Goal: Task Accomplishment & Management: Complete application form

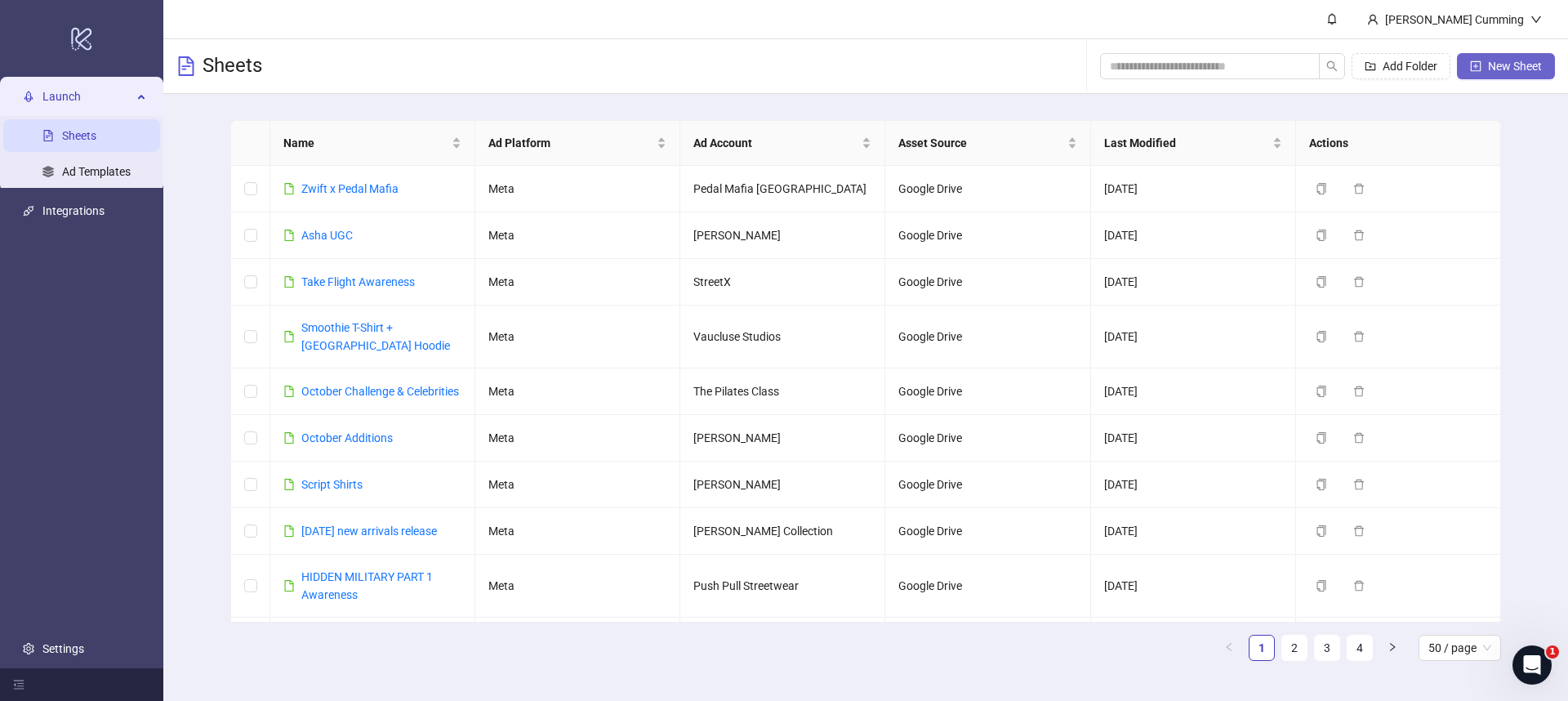
click at [1497, 65] on span "New Sheet" at bounding box center [1515, 66] width 54 height 13
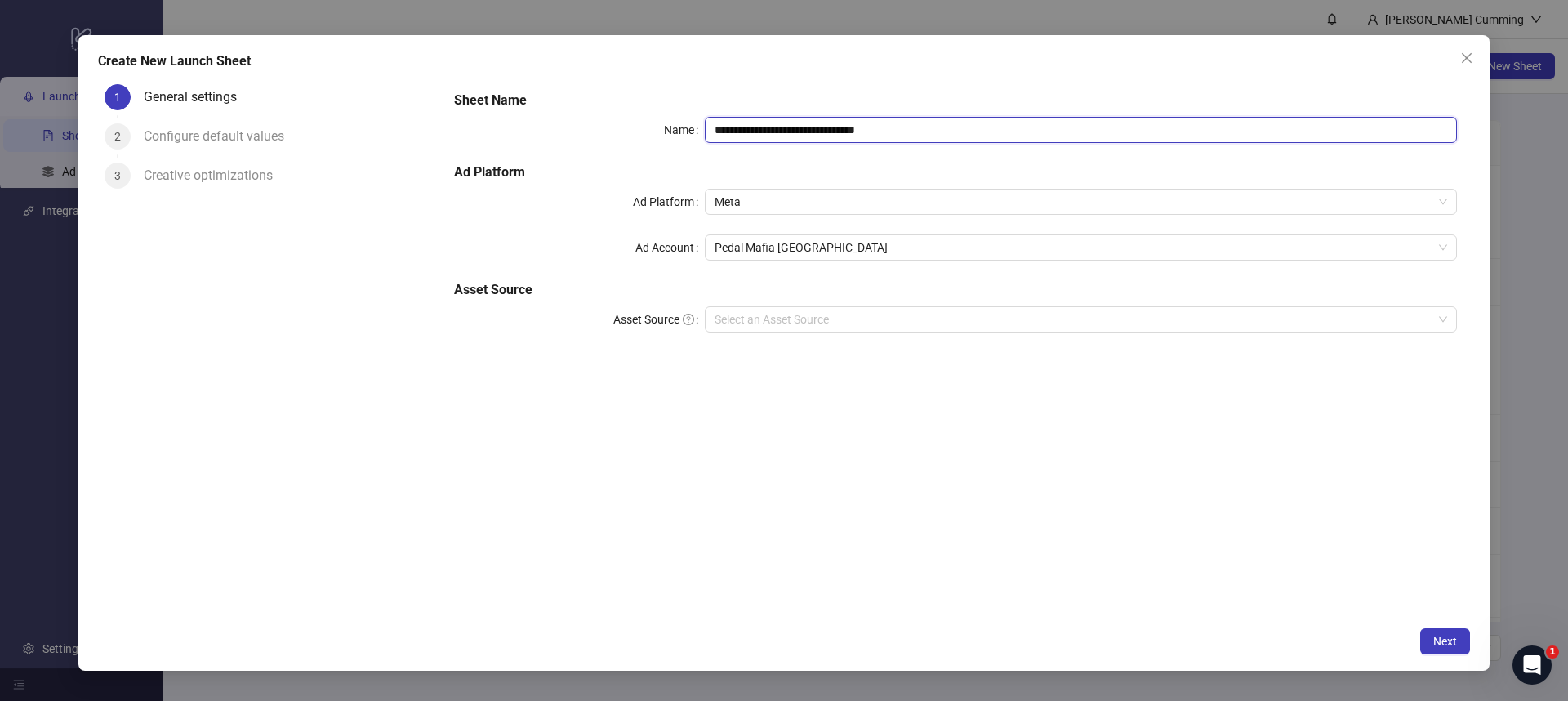
click at [907, 133] on input "**********" at bounding box center [1081, 130] width 752 height 26
paste input "text"
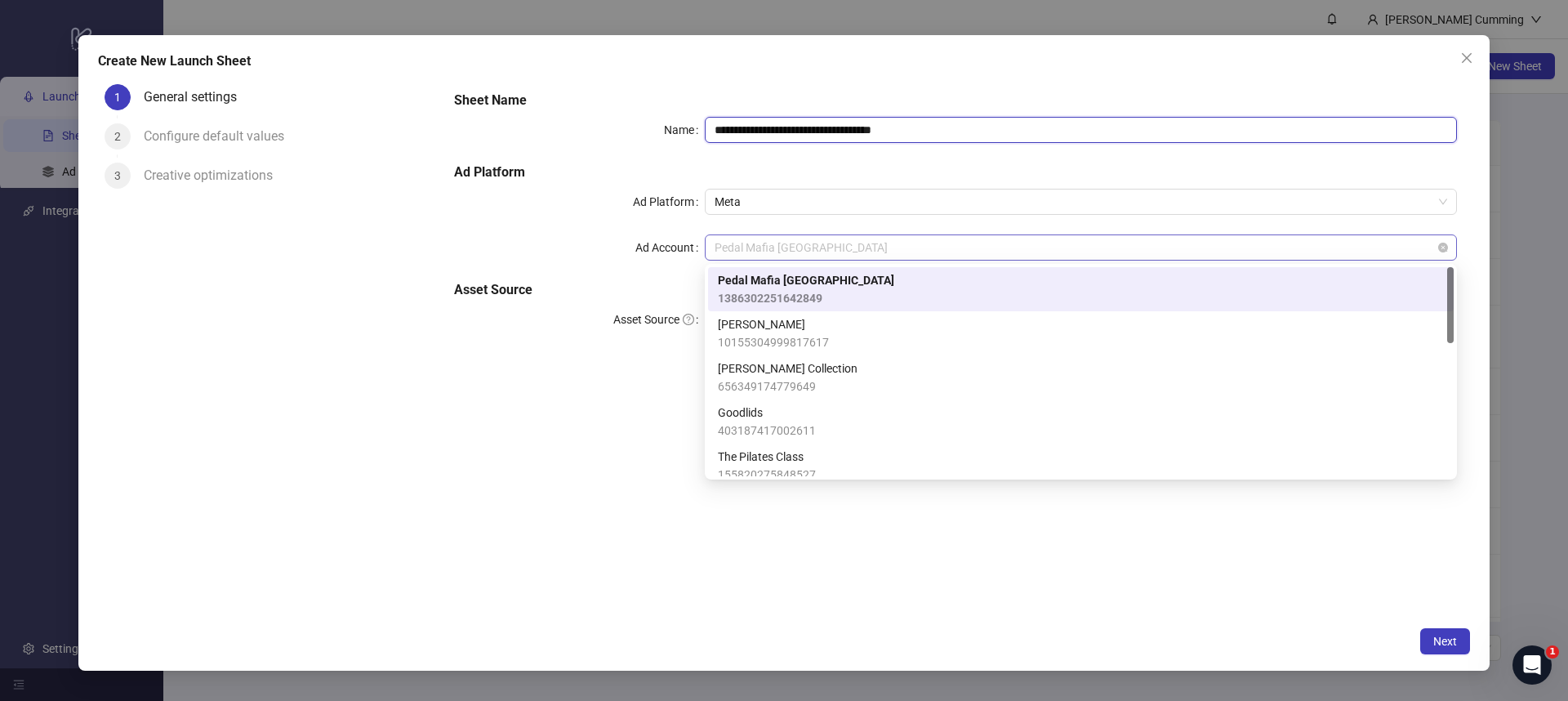
click at [816, 241] on span "Pedal Mafia [GEOGRAPHIC_DATA]" at bounding box center [1081, 248] width 733 height 24
type input "**********"
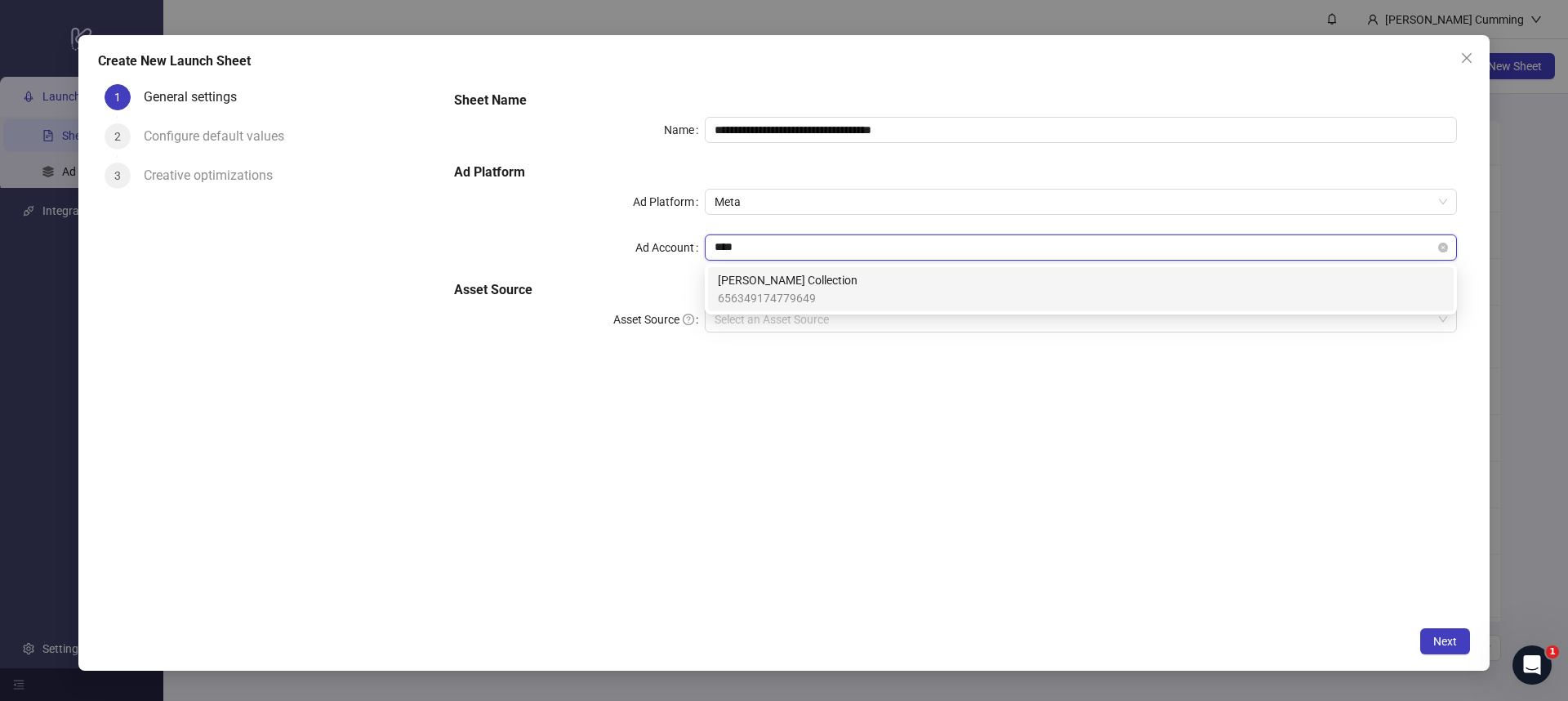
type input "*****"
click at [856, 285] on div "[PERSON_NAME] Collection 656349174779649" at bounding box center [1081, 289] width 726 height 36
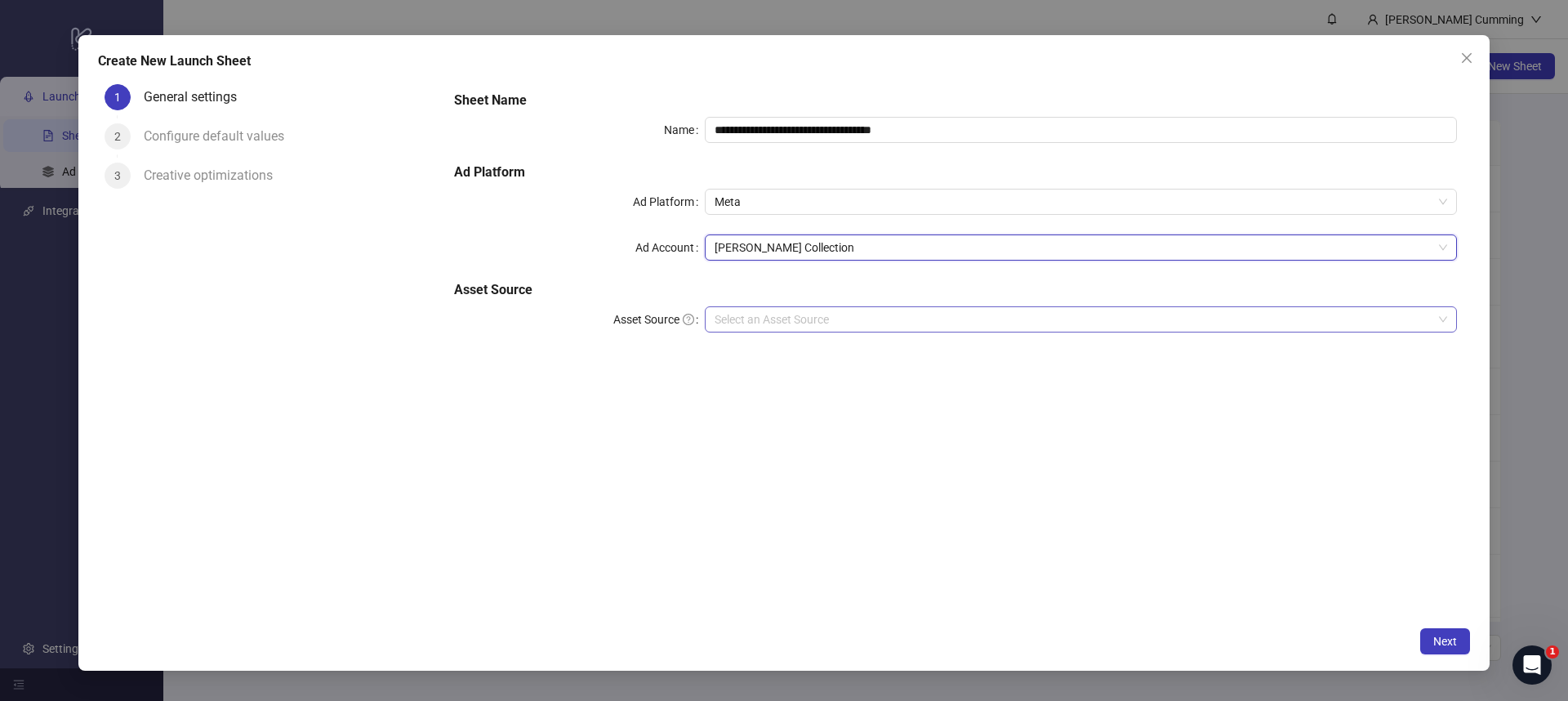
click at [826, 316] on input "Asset Source" at bounding box center [1074, 319] width 718 height 24
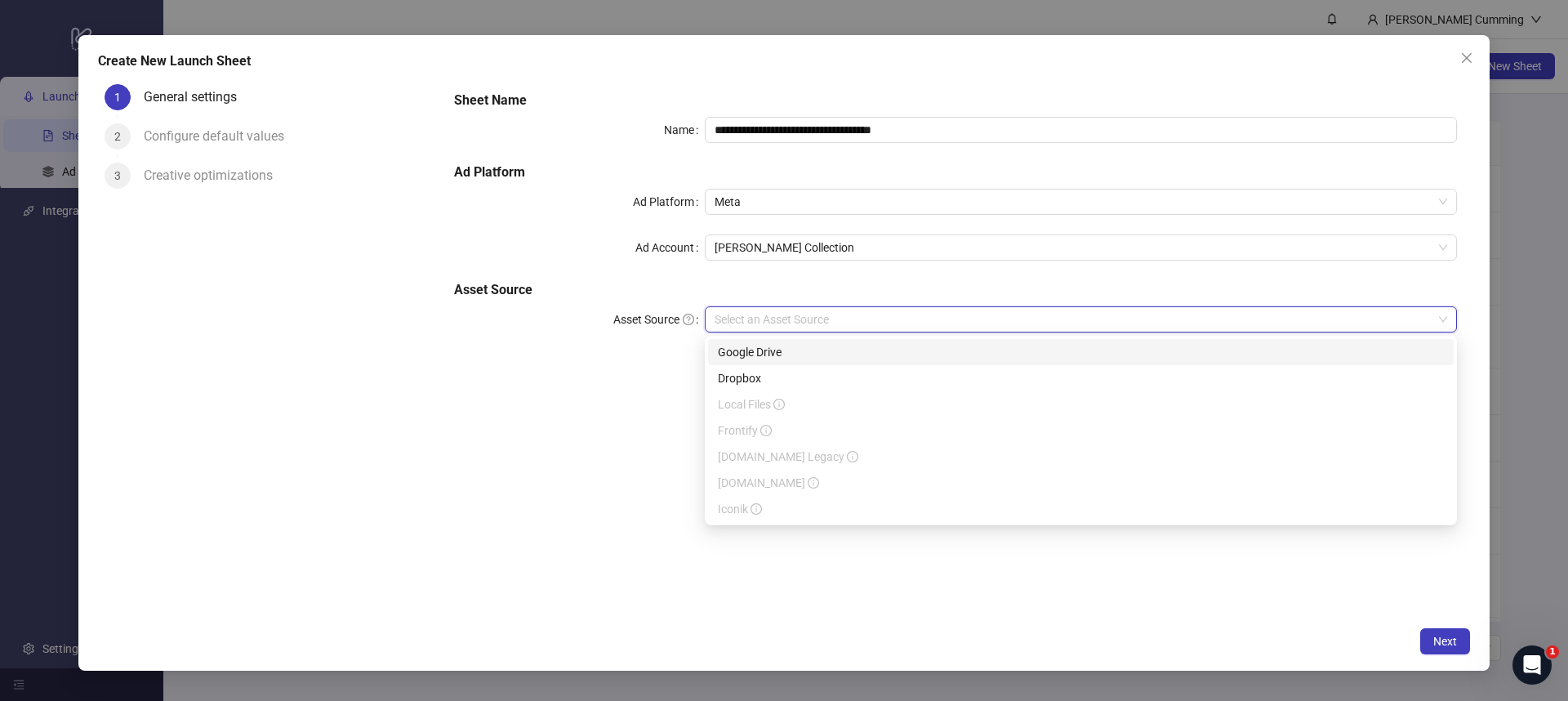
click at [802, 342] on div "Google Drive" at bounding box center [1081, 352] width 746 height 26
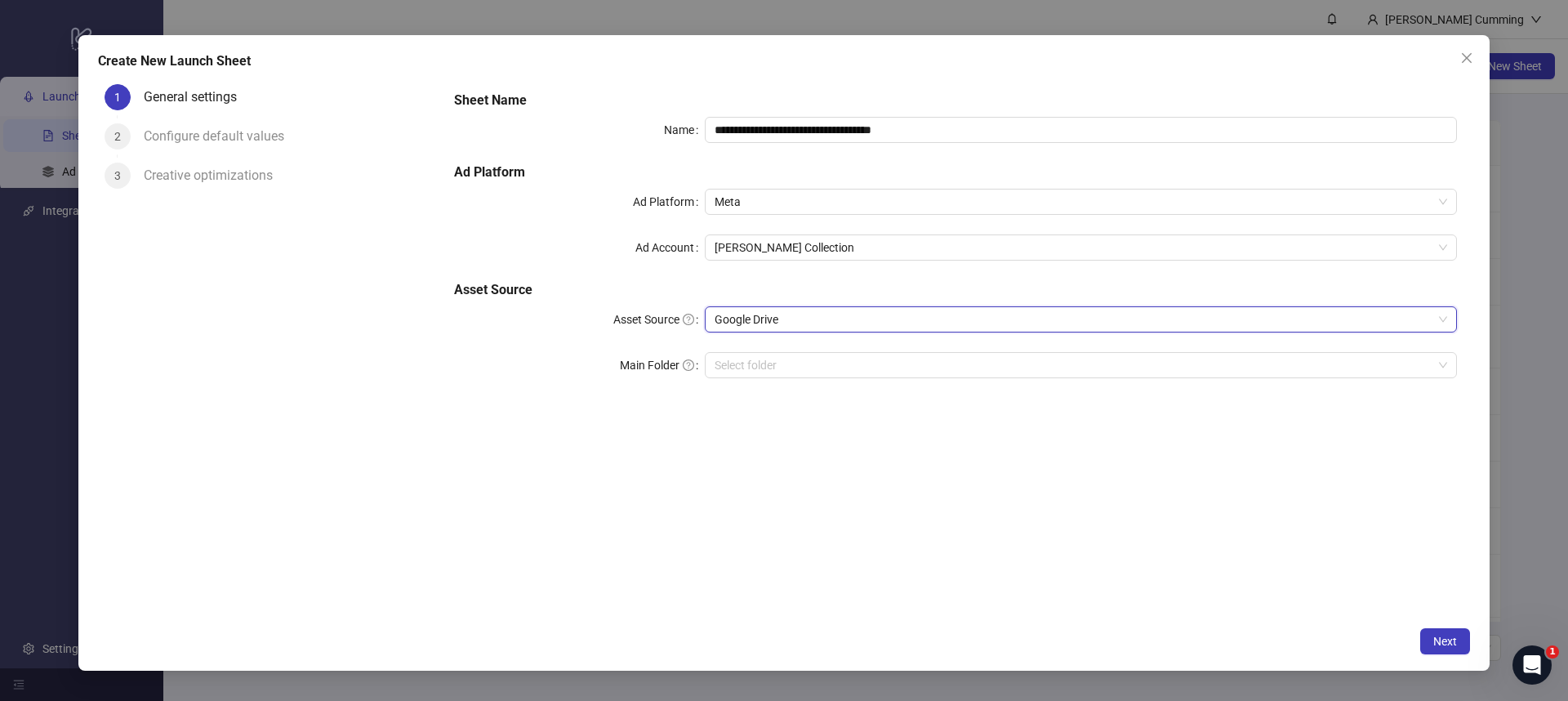
click at [938, 445] on div "**********" at bounding box center [955, 348] width 1029 height 541
click at [1461, 640] on button "Next" at bounding box center [1445, 641] width 50 height 26
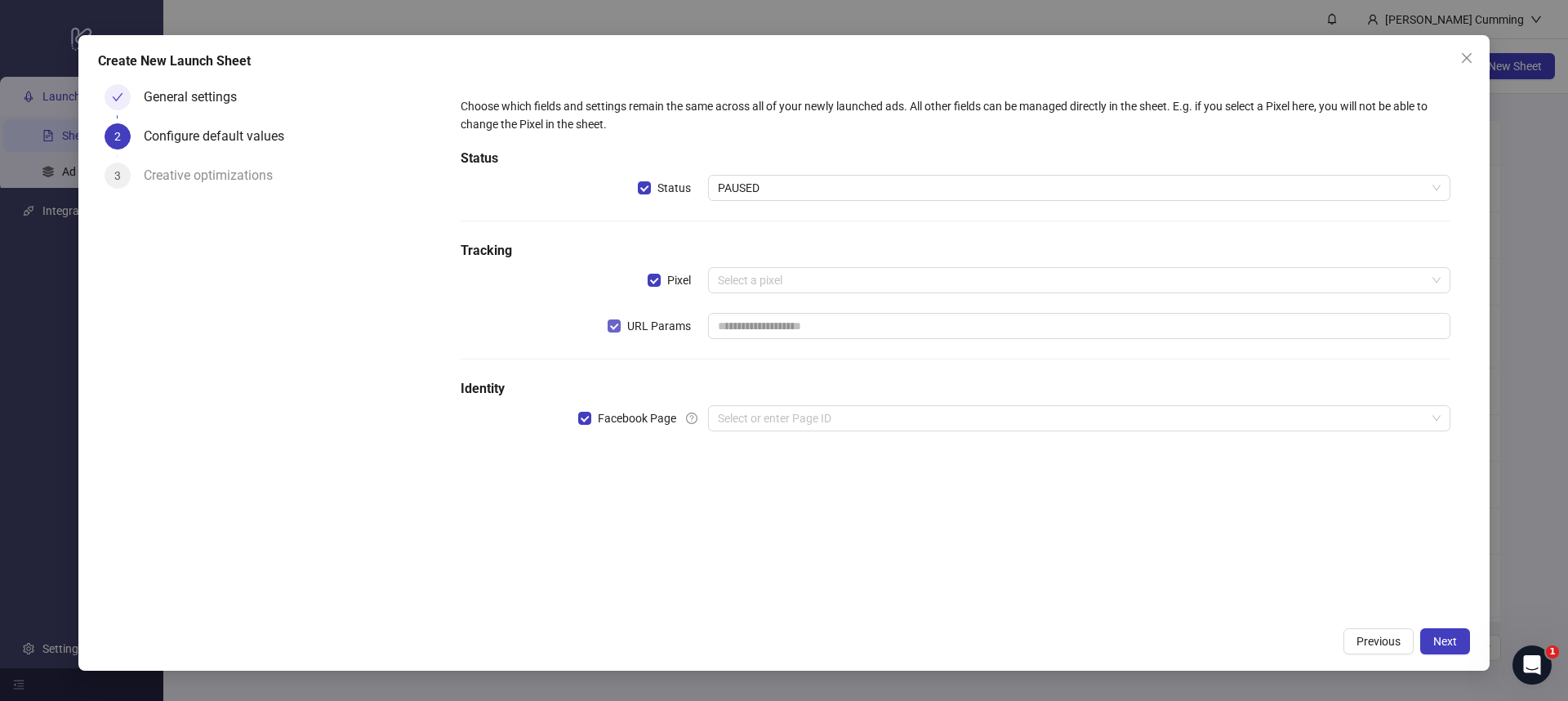
click at [641, 324] on span "URL Params" at bounding box center [659, 325] width 77 height 18
click at [770, 282] on input "search" at bounding box center [1072, 280] width 708 height 24
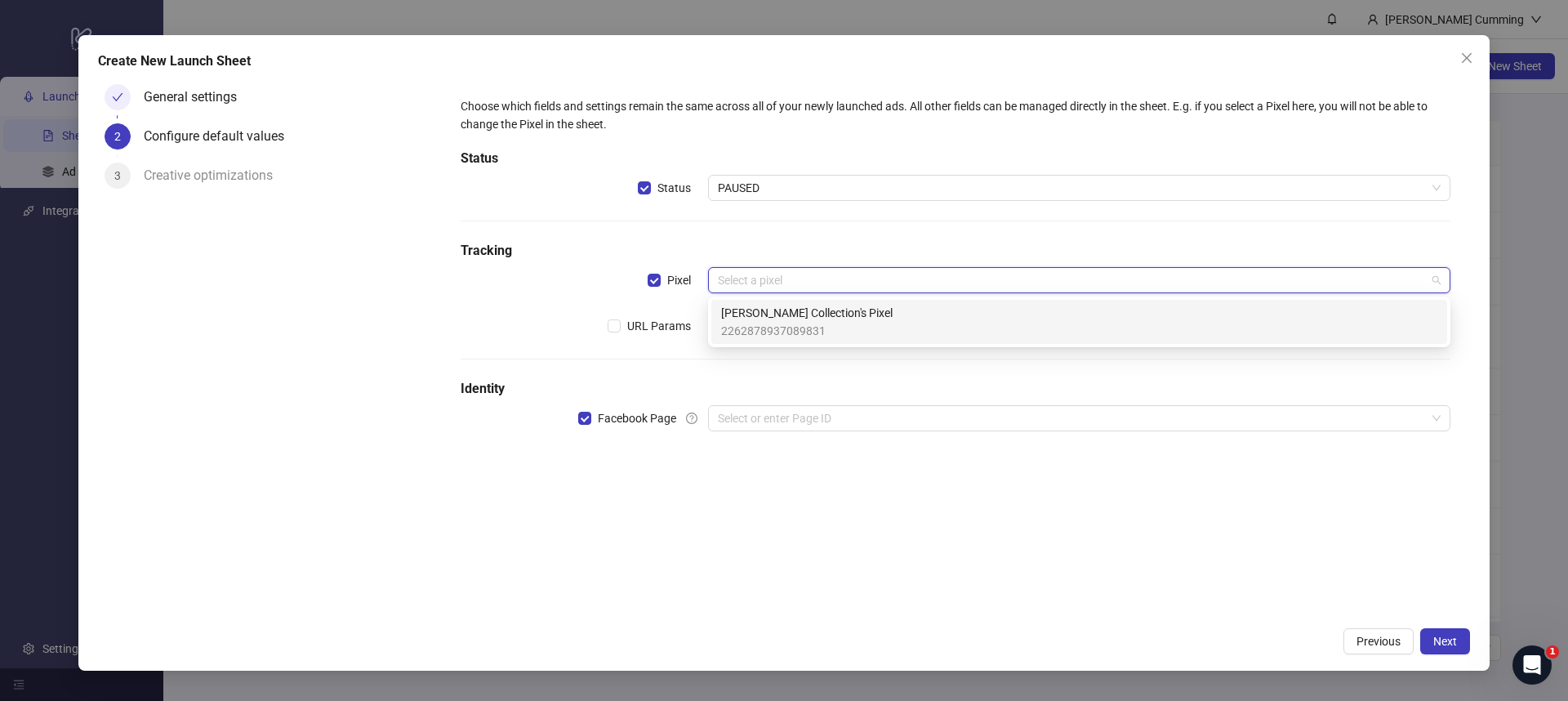
click at [772, 325] on span "2262878937089831" at bounding box center [806, 331] width 171 height 18
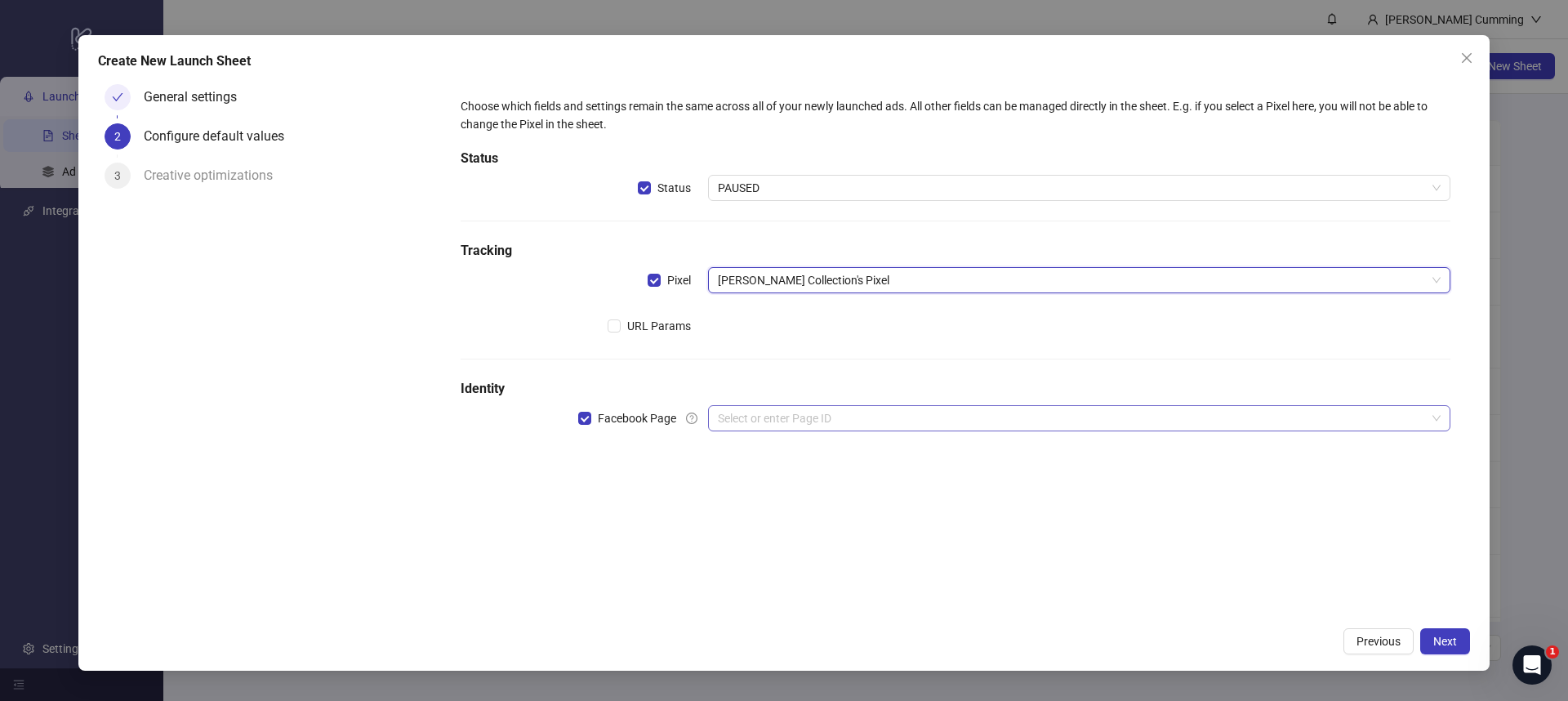
click at [793, 407] on input "search" at bounding box center [1072, 418] width 708 height 24
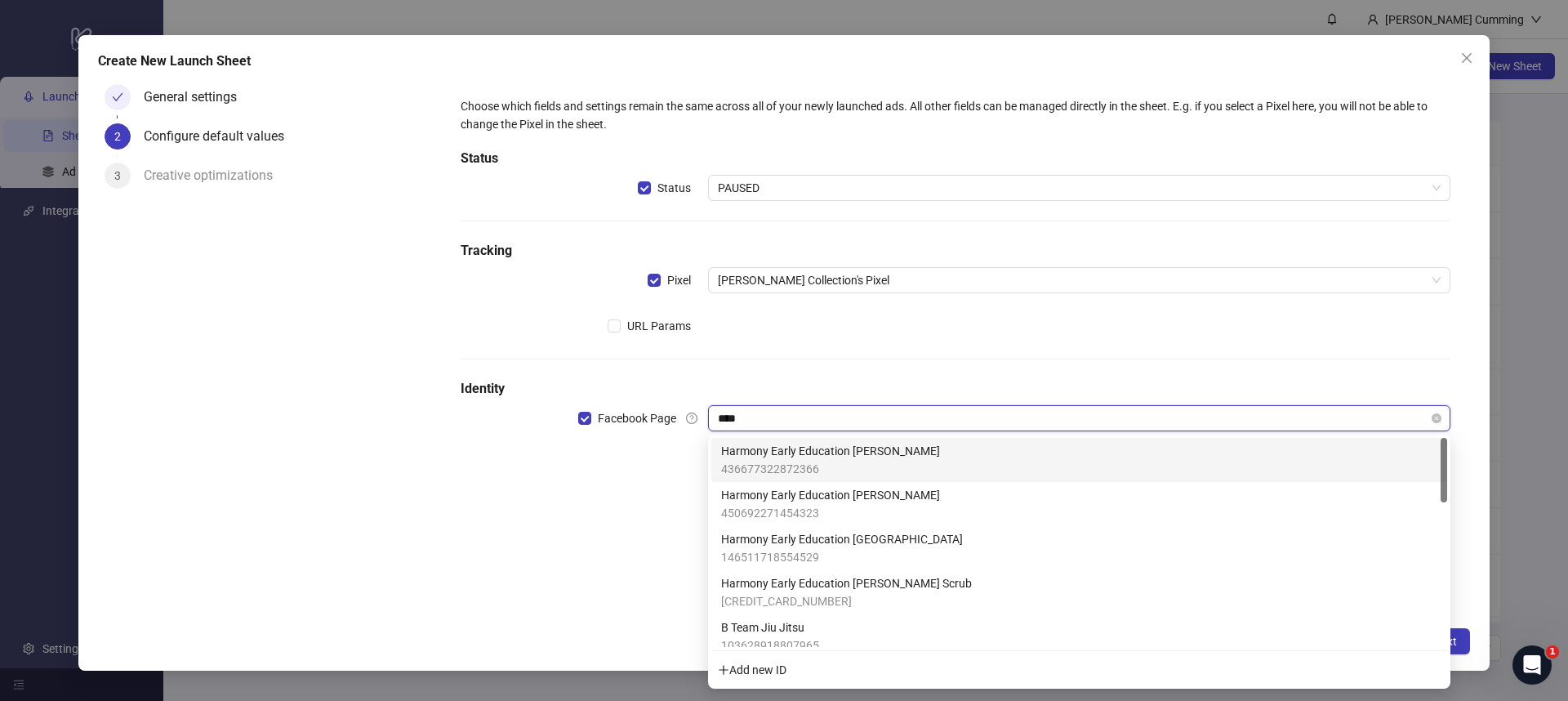
type input "*****"
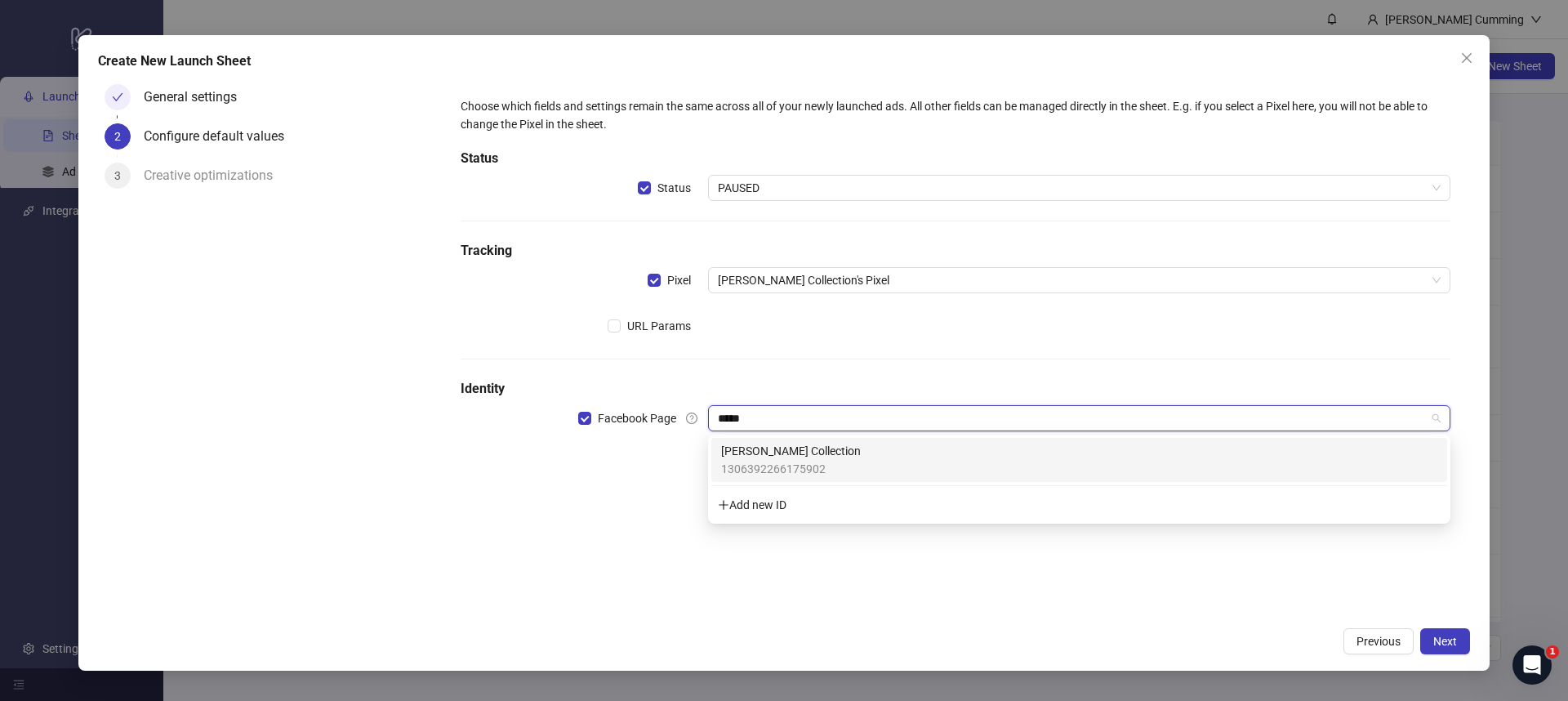
click at [796, 447] on span "[PERSON_NAME] Collection" at bounding box center [790, 451] width 139 height 18
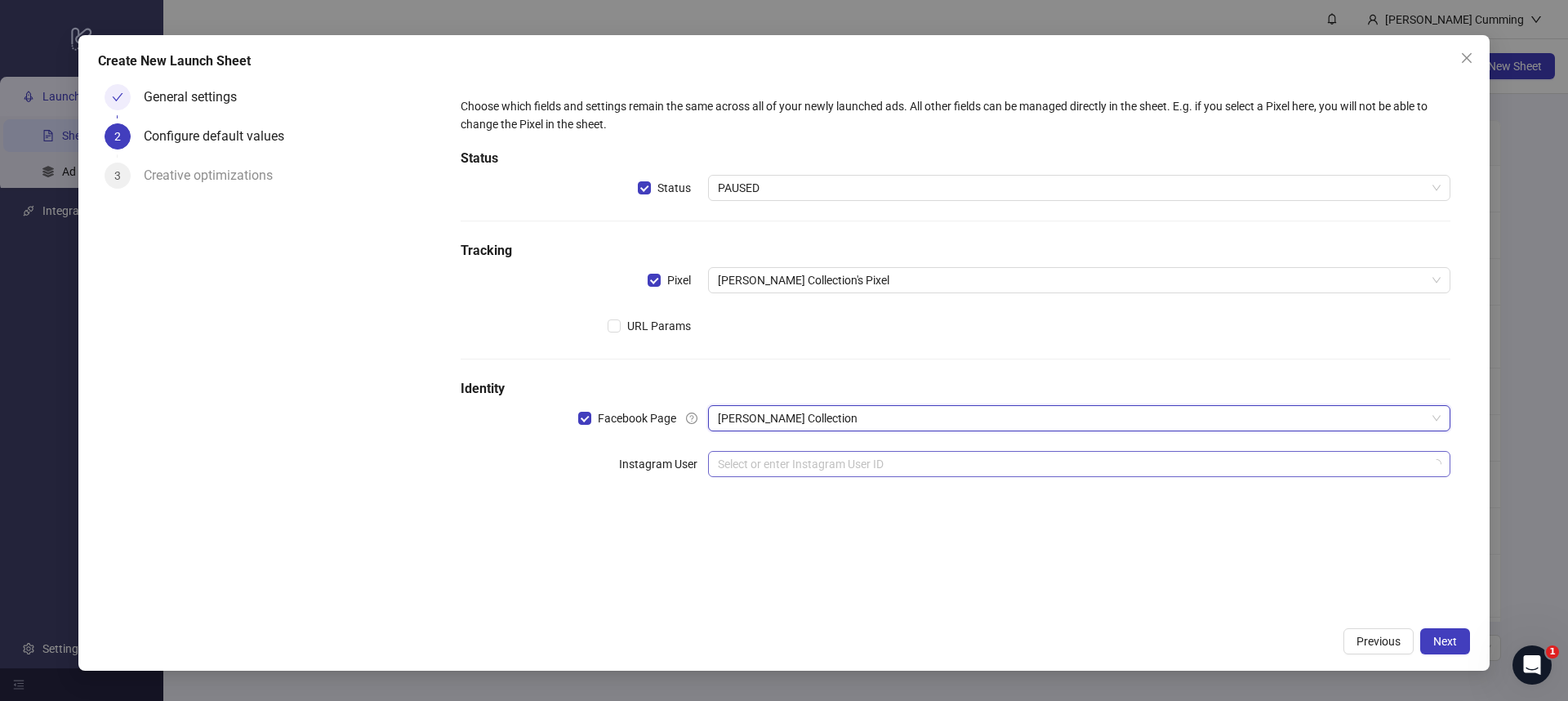
click at [768, 472] on input "search" at bounding box center [1072, 464] width 708 height 24
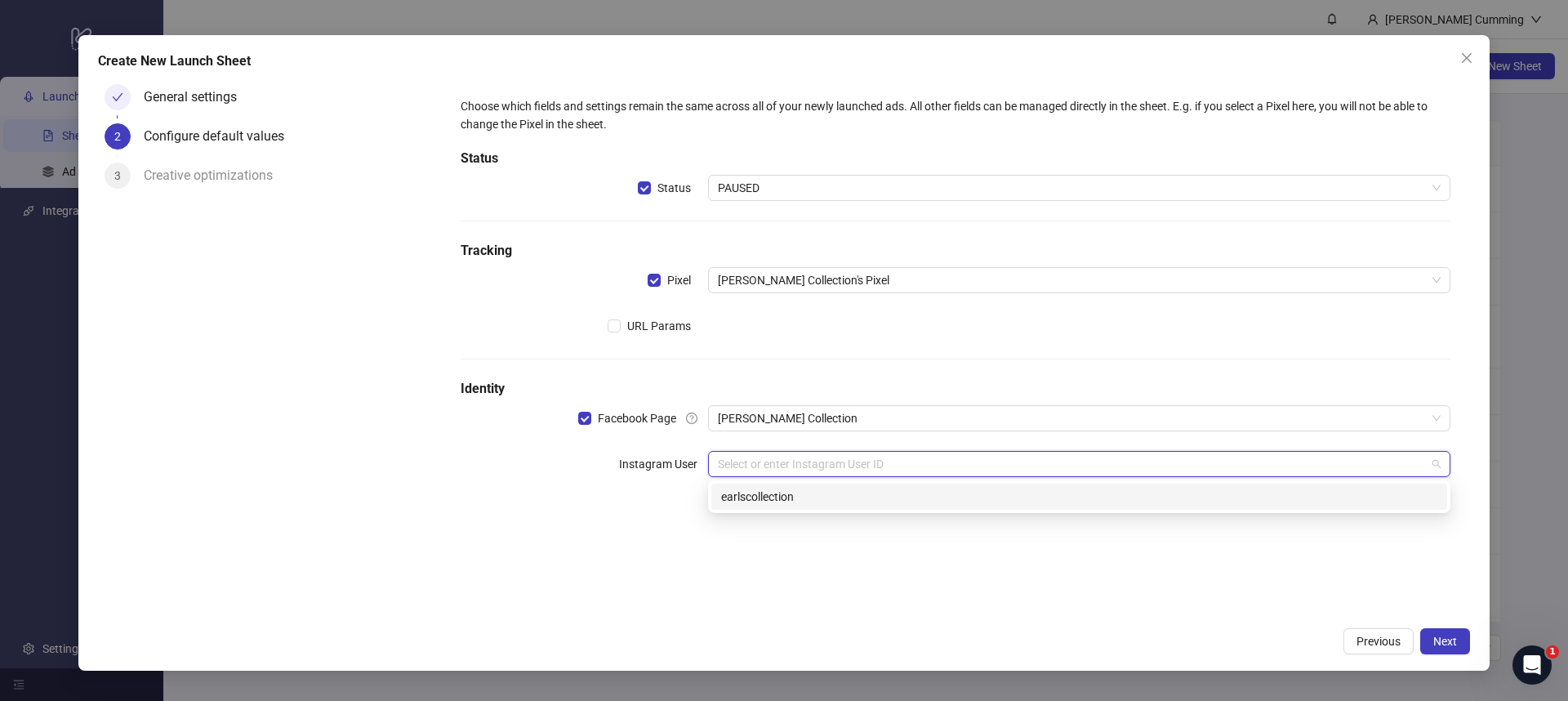
click at [755, 494] on div "earlscollection" at bounding box center [1079, 496] width 717 height 18
click at [879, 581] on div "Choose which fields and settings remain the same across all of your newly launc…" at bounding box center [955, 348] width 1029 height 541
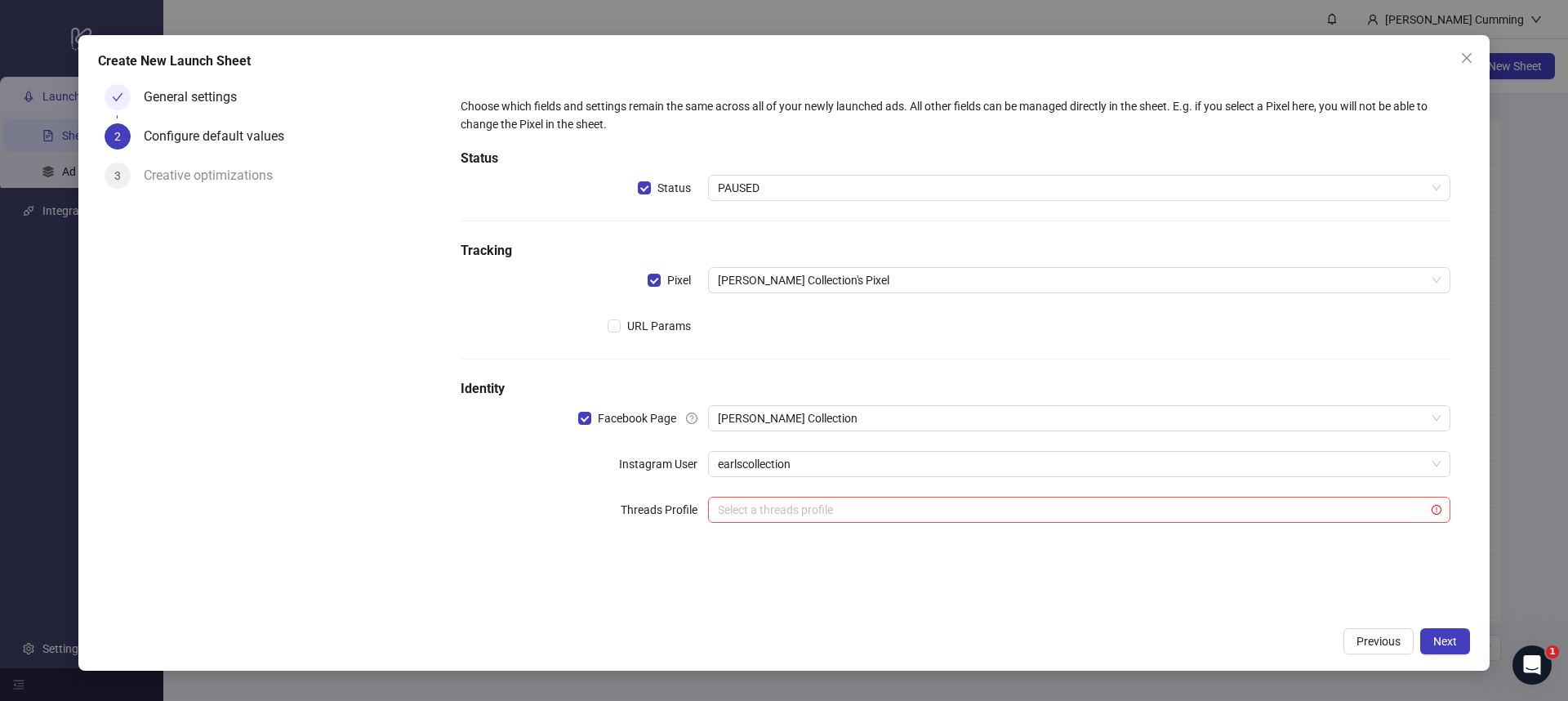
click at [873, 581] on div "Choose which fields and settings remain the same across all of your newly launc…" at bounding box center [955, 348] width 1029 height 541
click at [961, 602] on div "Choose which fields and settings remain the same across all of your newly launc…" at bounding box center [955, 348] width 1029 height 541
click at [968, 589] on div "Choose which fields and settings remain the same across all of your newly launc…" at bounding box center [955, 348] width 1029 height 541
click at [1448, 640] on span "Next" at bounding box center [1444, 640] width 23 height 13
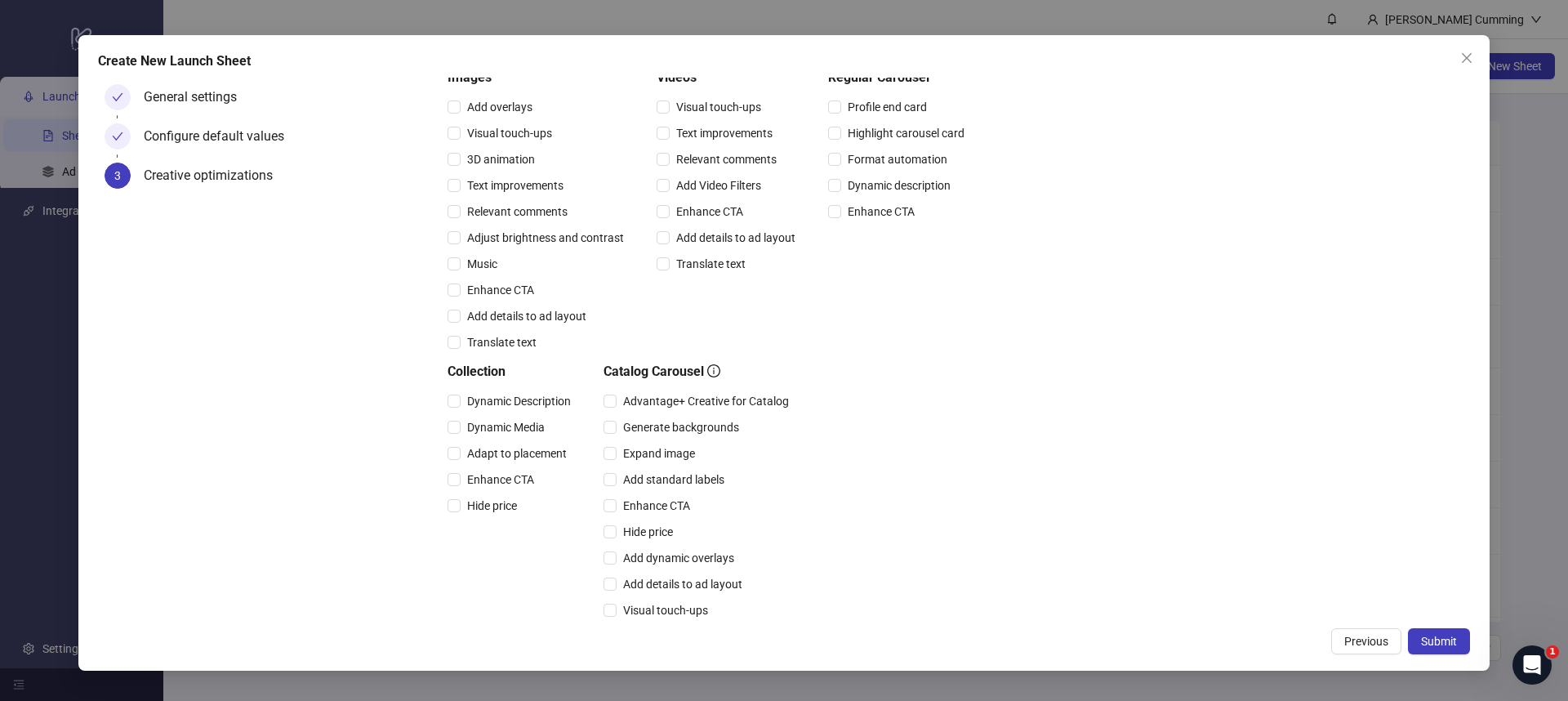
scroll to position [293, 0]
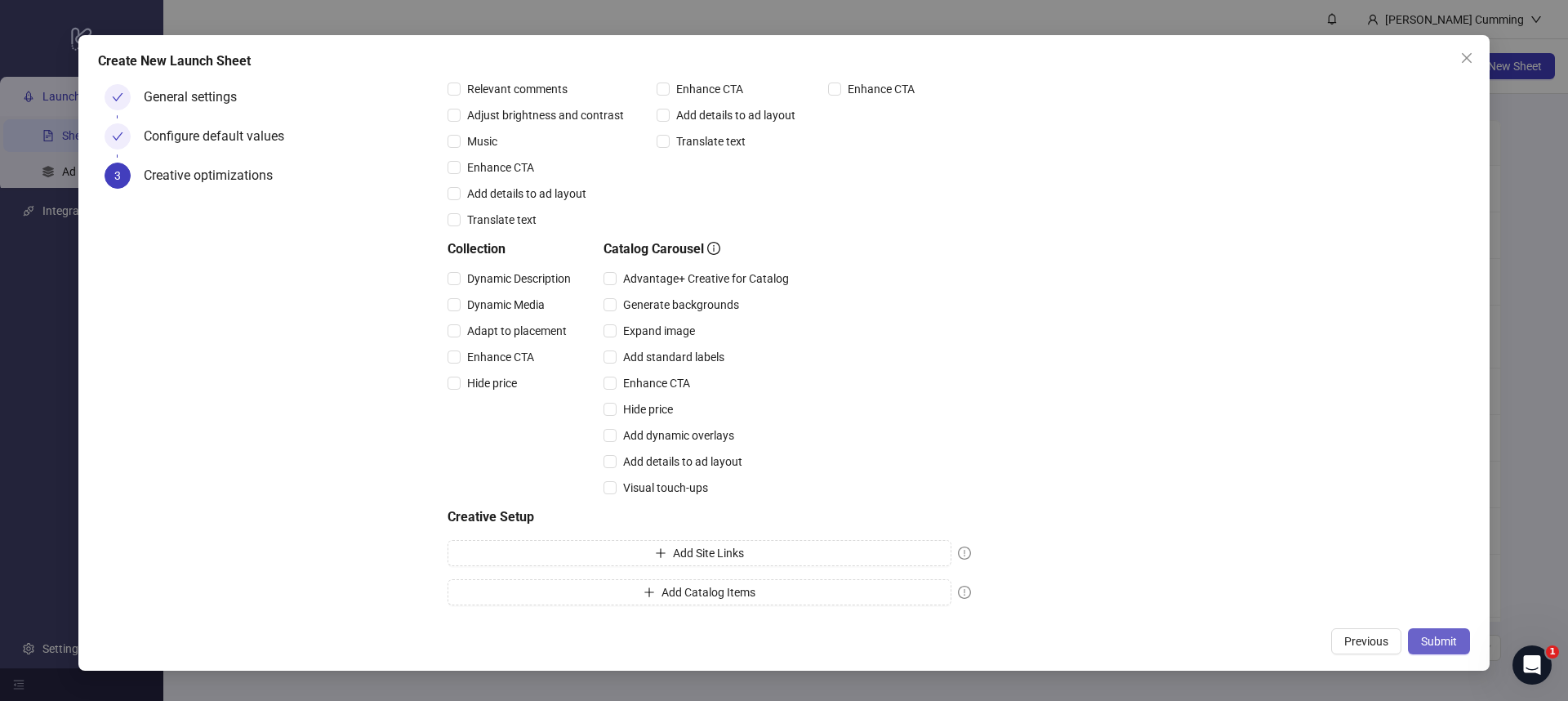
click at [1430, 633] on button "Submit" at bounding box center [1439, 641] width 62 height 26
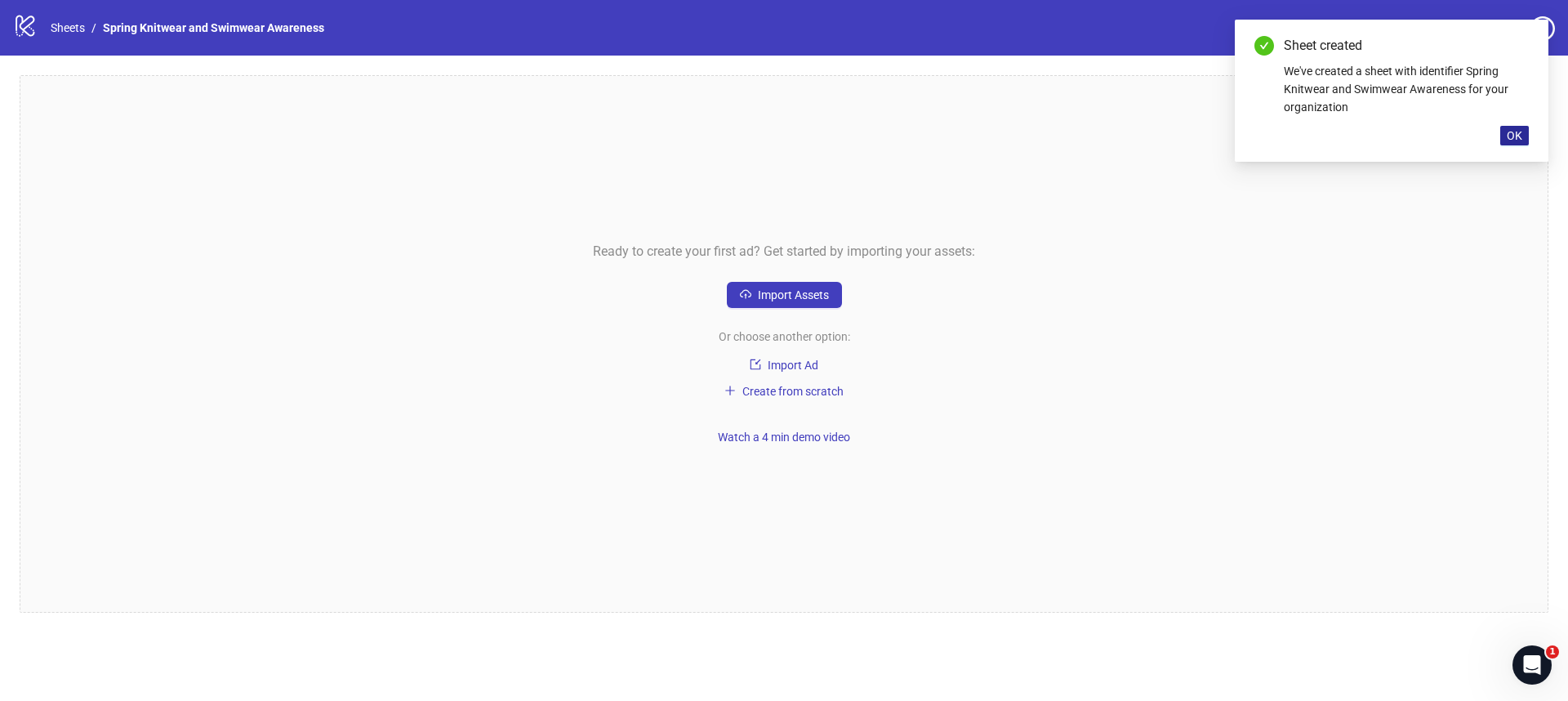
click at [1511, 133] on span "OK" at bounding box center [1514, 135] width 16 height 13
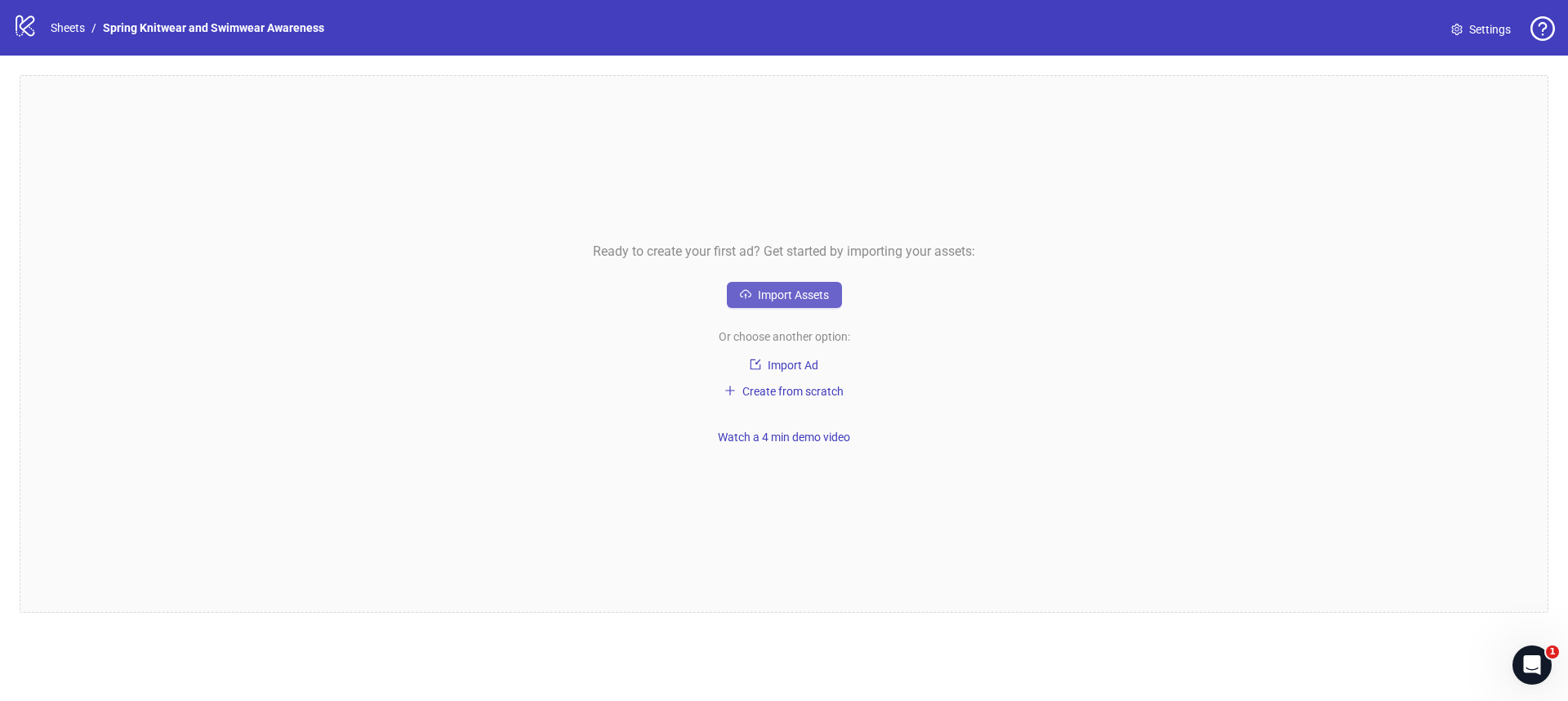
click at [791, 302] on button "Import Assets" at bounding box center [784, 295] width 115 height 26
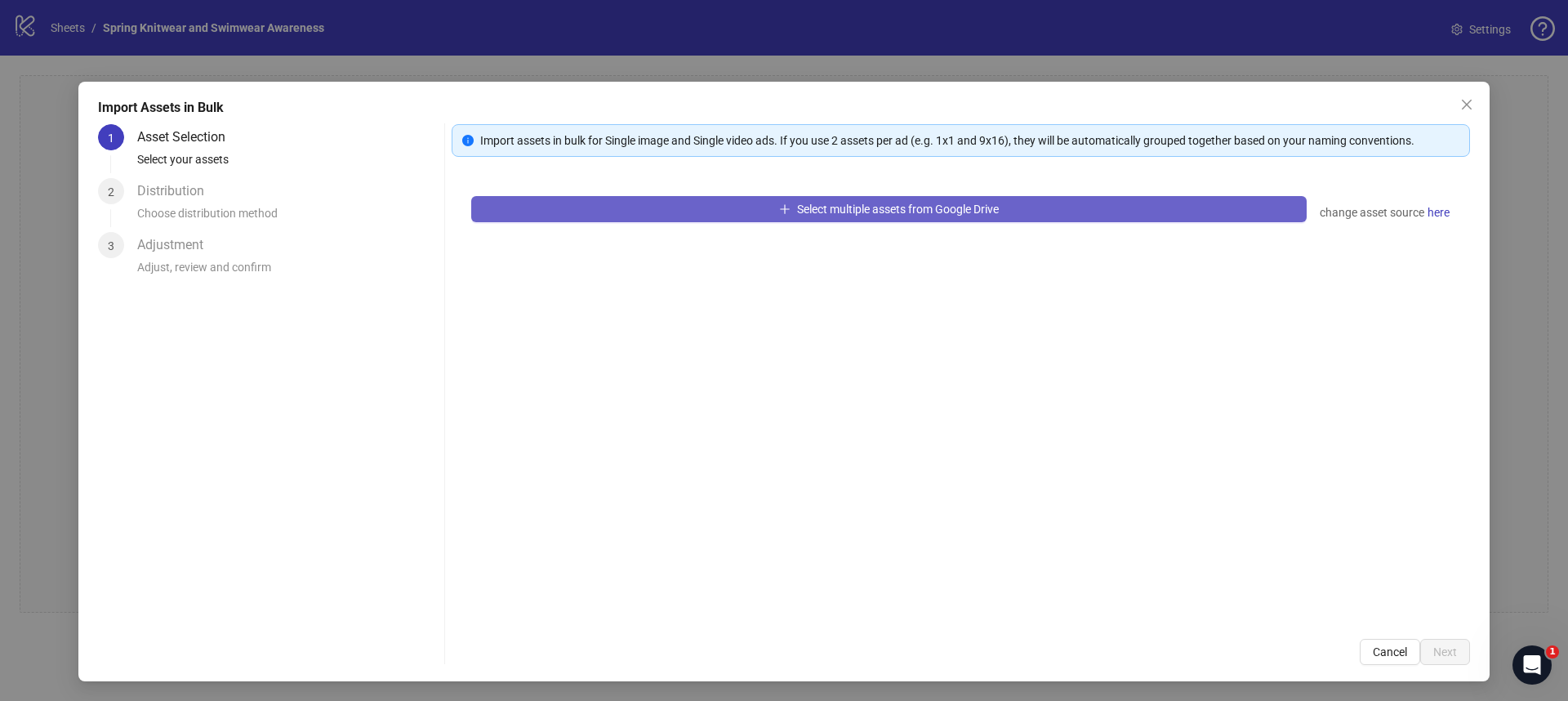
click at [960, 205] on span "Select multiple assets from Google Drive" at bounding box center [897, 209] width 202 height 13
